Goal: Check status: Check status

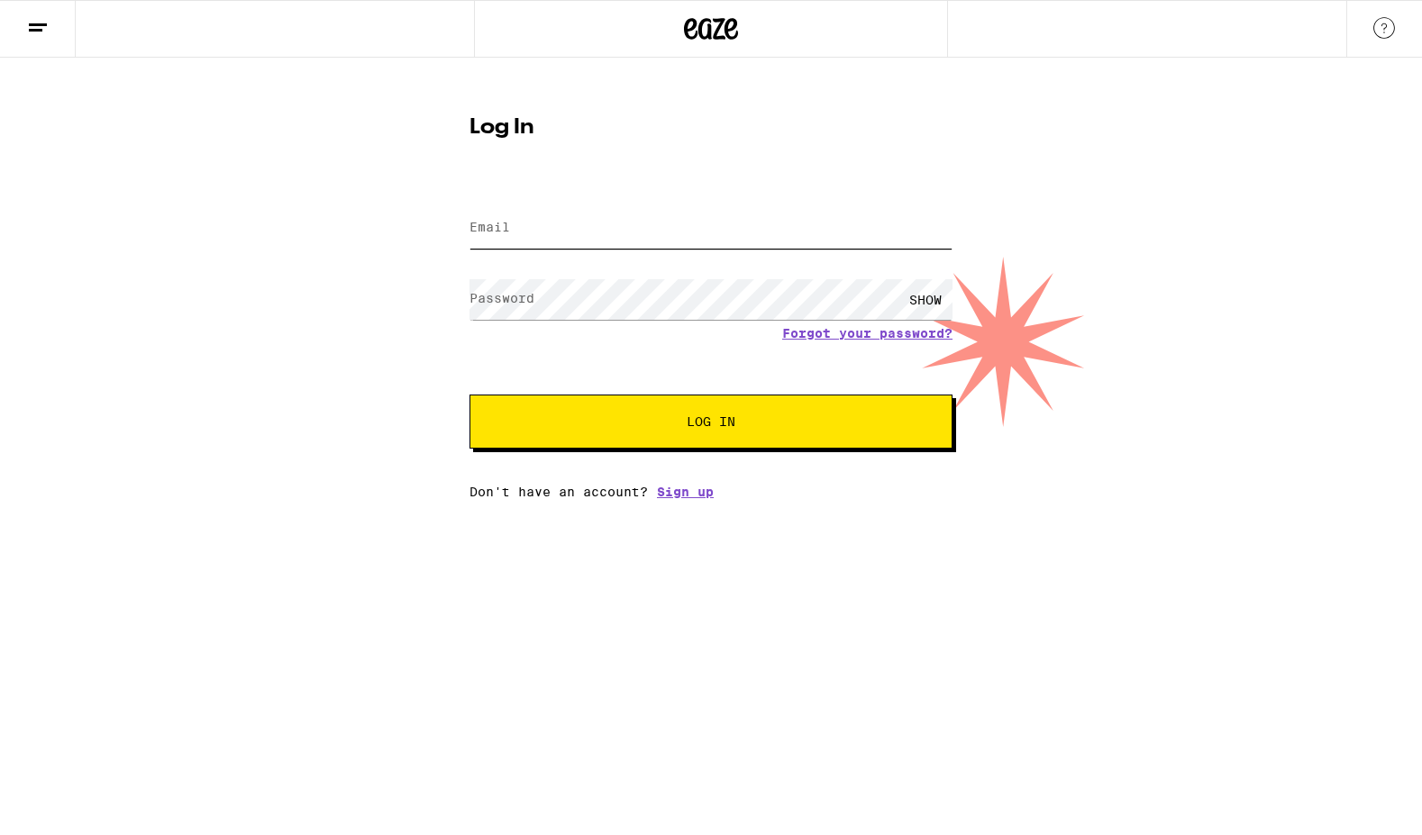
type input "[EMAIL_ADDRESS][DOMAIN_NAME]"
click at [711, 424] on button "Log In" at bounding box center [710, 422] width 483 height 54
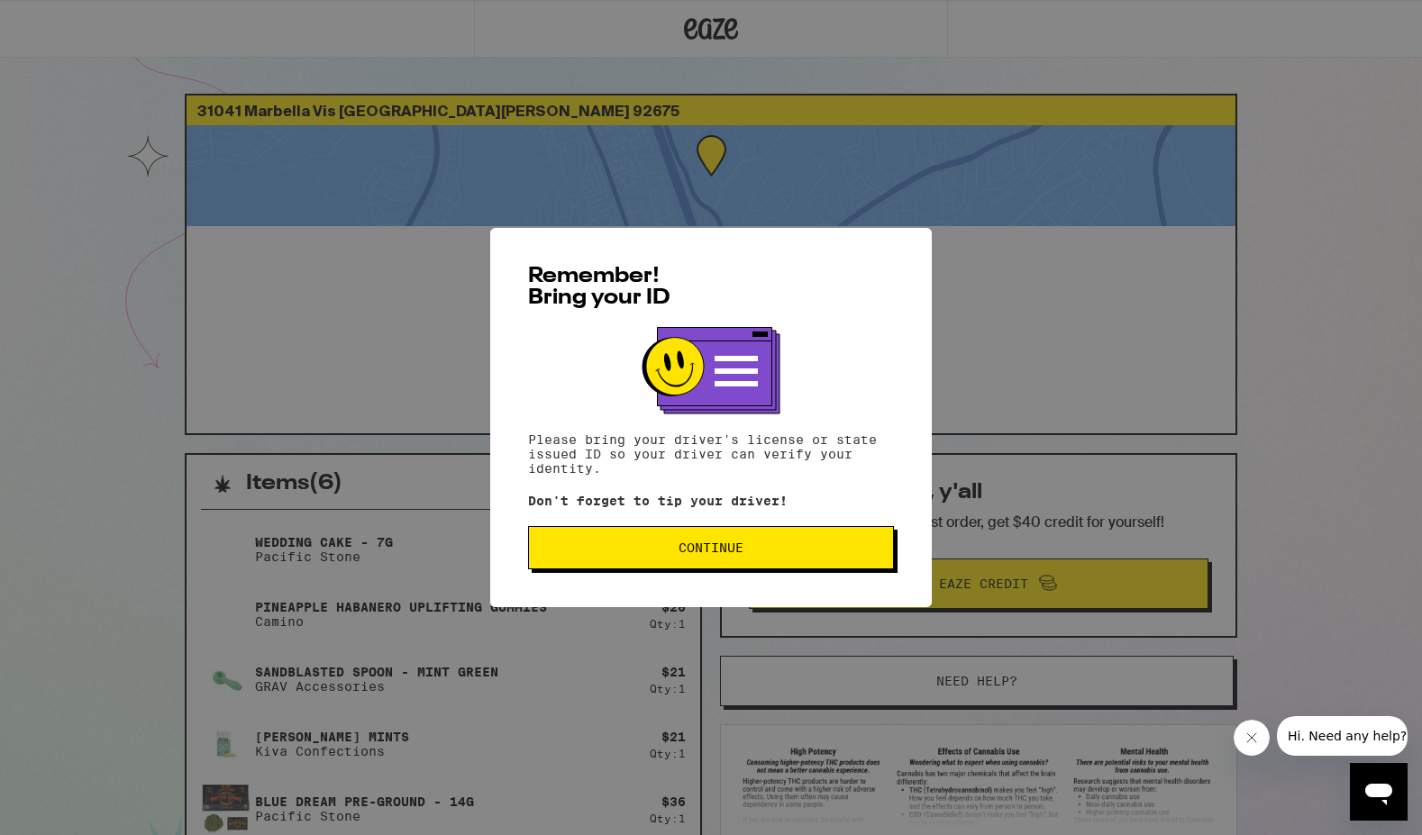
click at [749, 554] on span "Continue" at bounding box center [710, 548] width 335 height 13
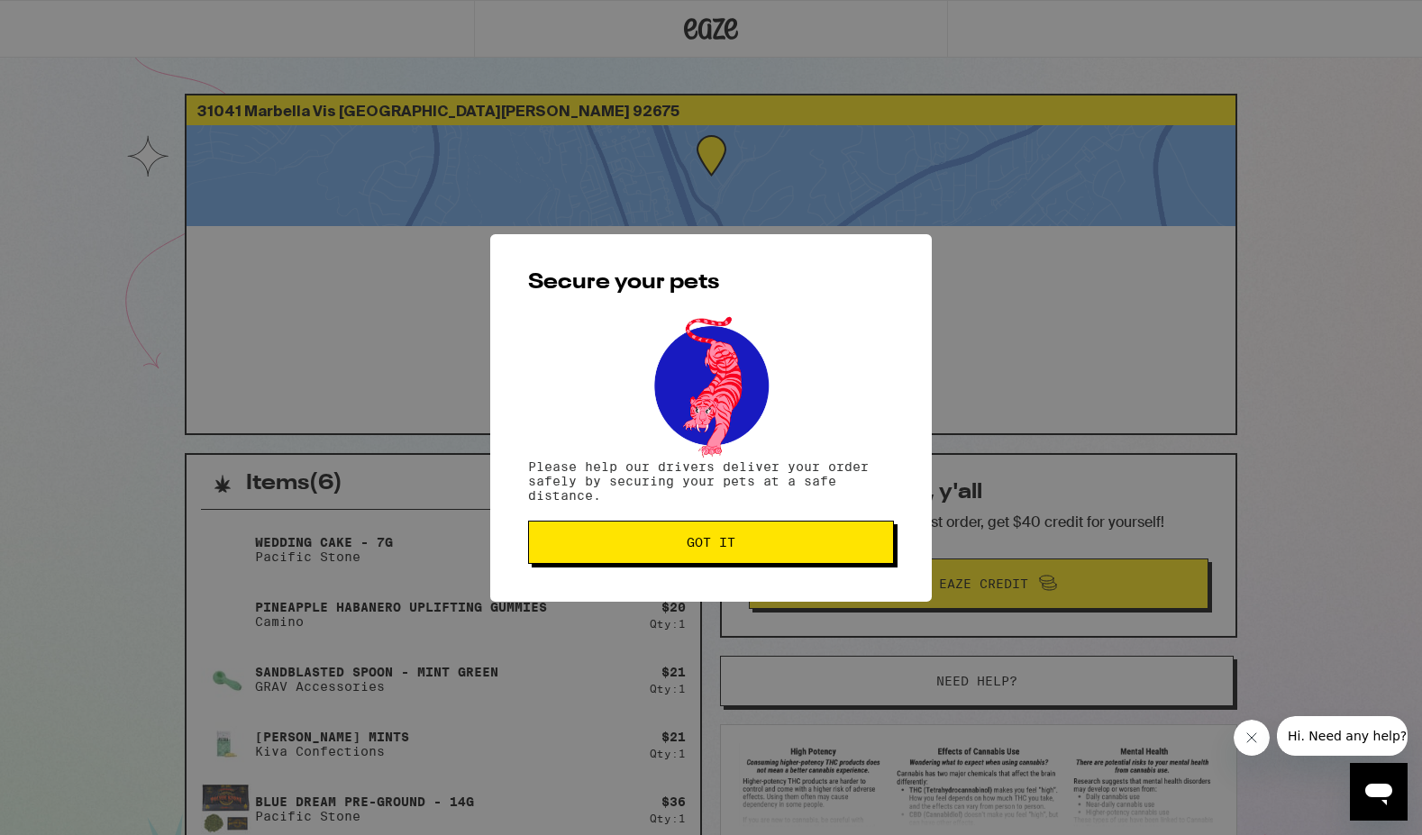
click at [762, 542] on span "Got it" at bounding box center [710, 542] width 335 height 13
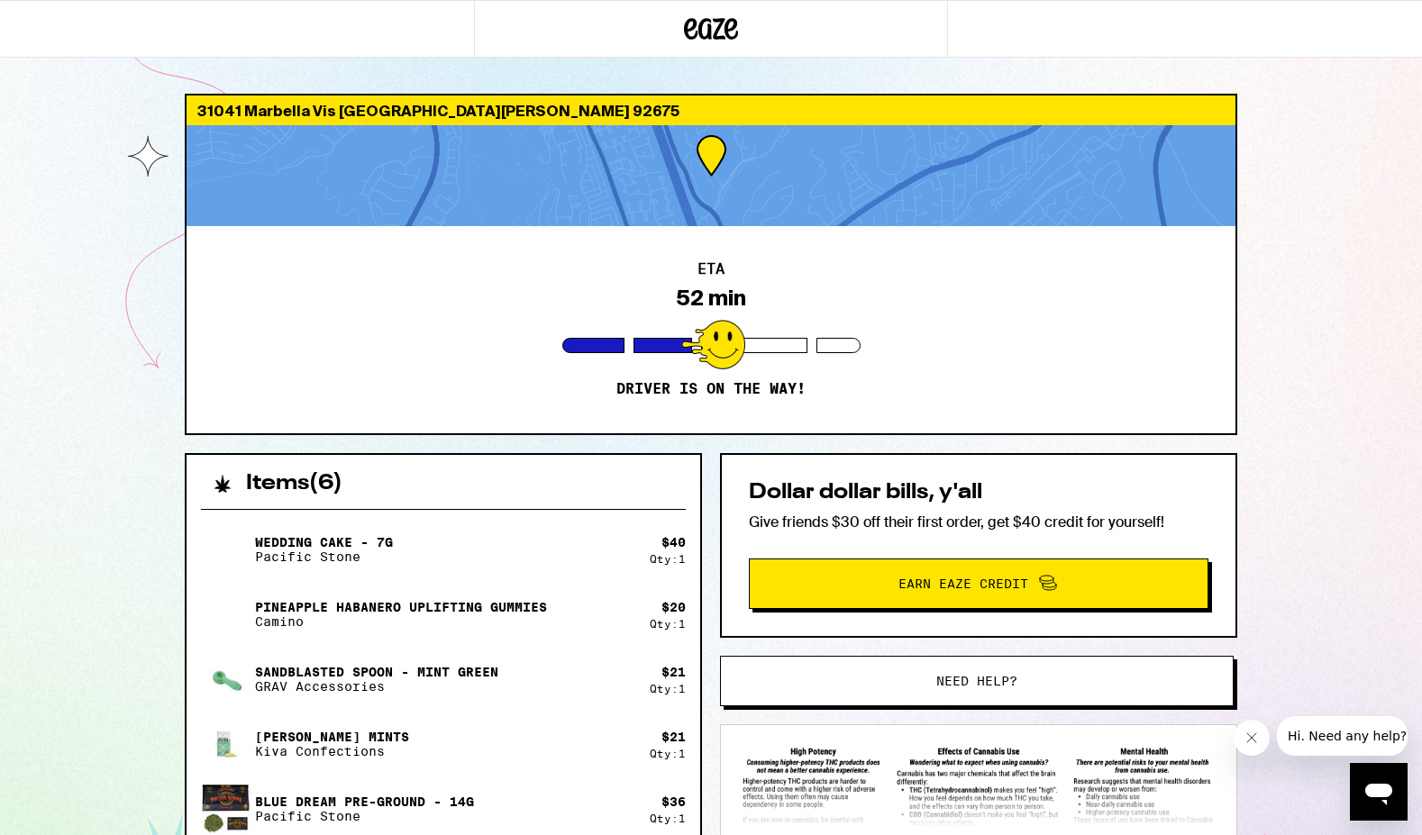
click at [713, 342] on div at bounding box center [713, 345] width 64 height 50
